Goal: Browse casually: Explore the website without a specific task or goal

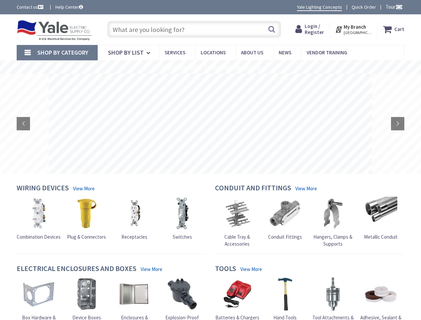
click at [210, 160] on rs-layer at bounding box center [211, 124] width 324 height 100
click at [393, 7] on span "Tour" at bounding box center [394, 7] width 17 height 6
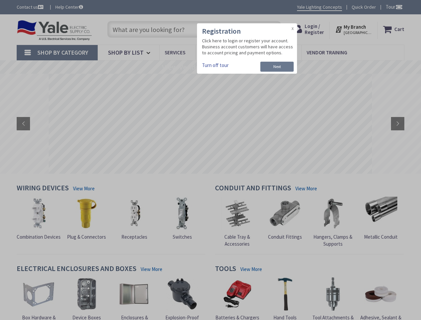
click at [399, 7] on div at bounding box center [210, 160] width 421 height 320
click at [354, 29] on strong "My Branch" at bounding box center [355, 27] width 22 height 6
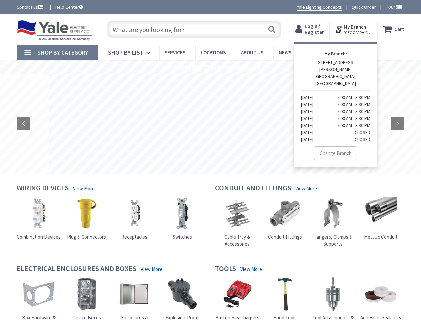
click at [57, 53] on span "Shop By Category" at bounding box center [62, 53] width 51 height 8
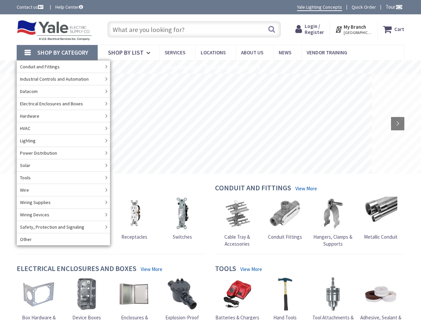
click at [210, 67] on rs-slide "View Vendor Training Modules" at bounding box center [210, 66] width 421 height 13
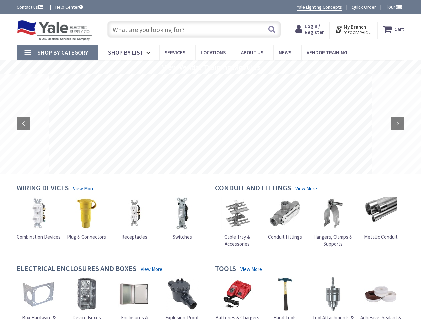
click at [210, 124] on rs-layer at bounding box center [211, 124] width 324 height 100
click at [23, 124] on rs-arrow at bounding box center [23, 123] width 13 height 13
click at [398, 124] on rs-arrow at bounding box center [397, 123] width 13 height 13
